Goal: Information Seeking & Learning: Learn about a topic

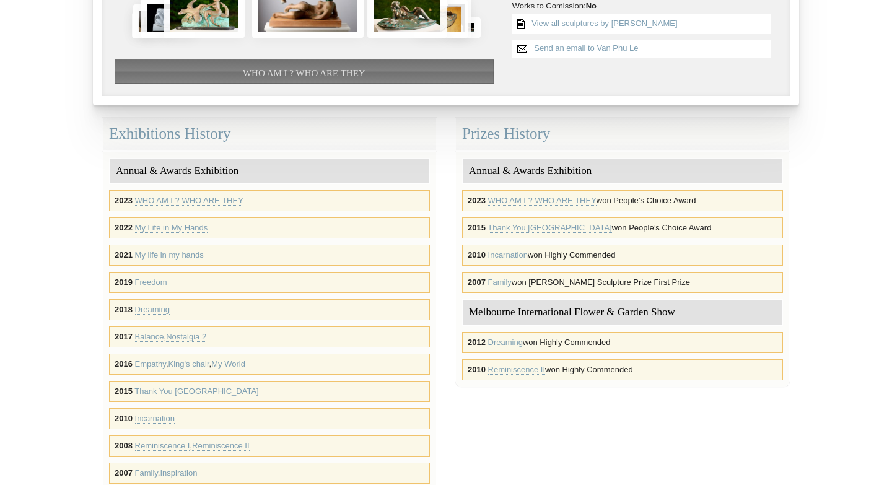
scroll to position [255, 0]
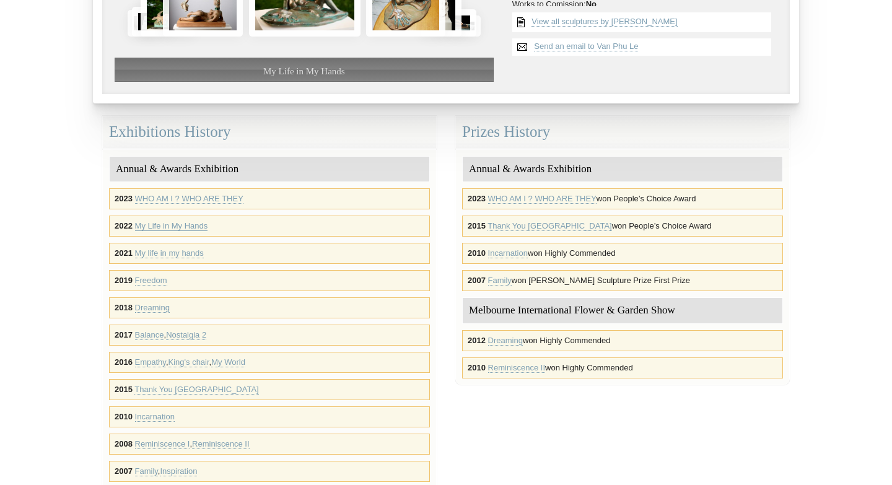
click at [188, 225] on link "My Life in My Hands" at bounding box center [171, 226] width 73 height 10
